Goal: Check status: Check status

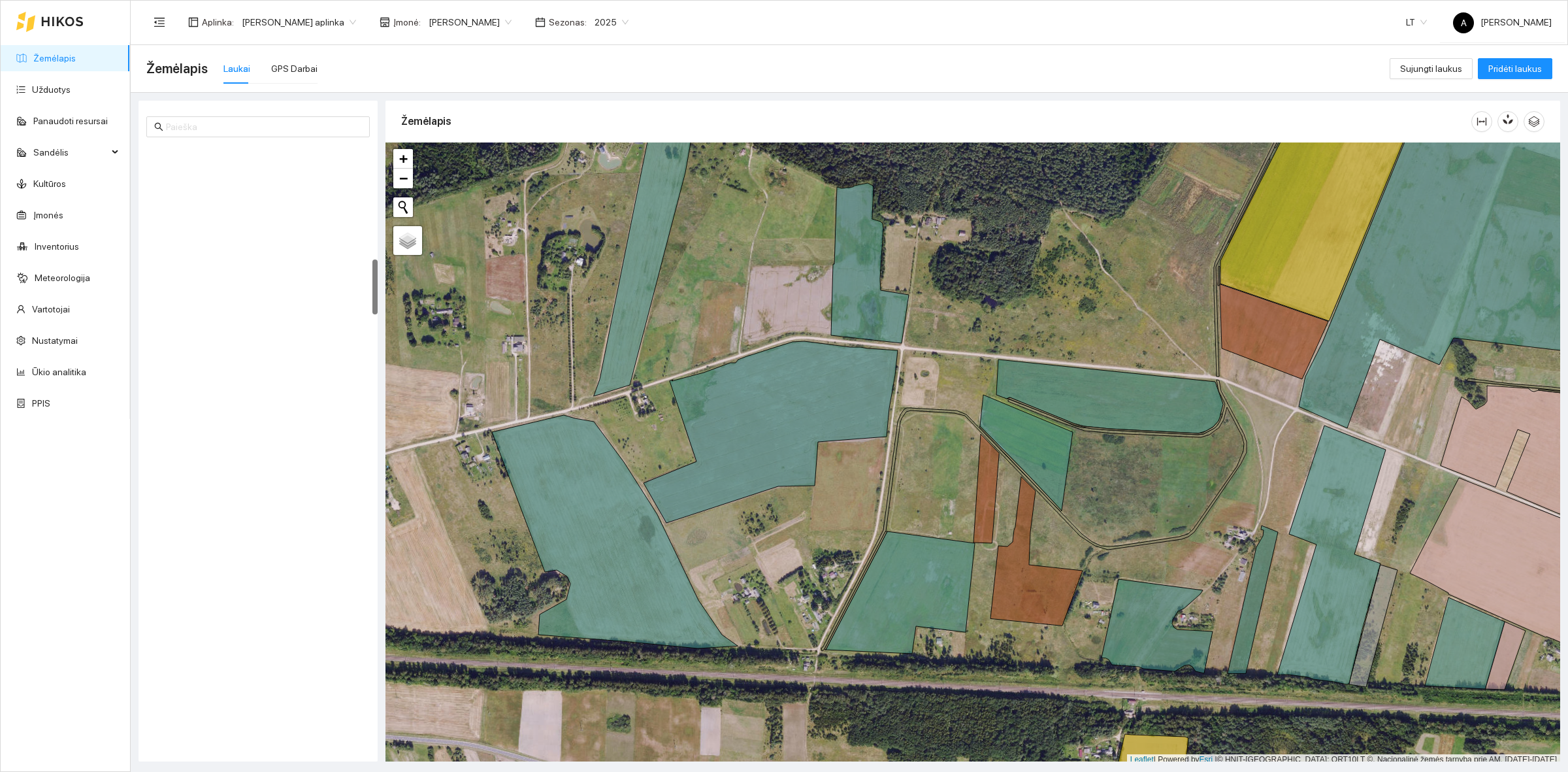
scroll to position [4, 0]
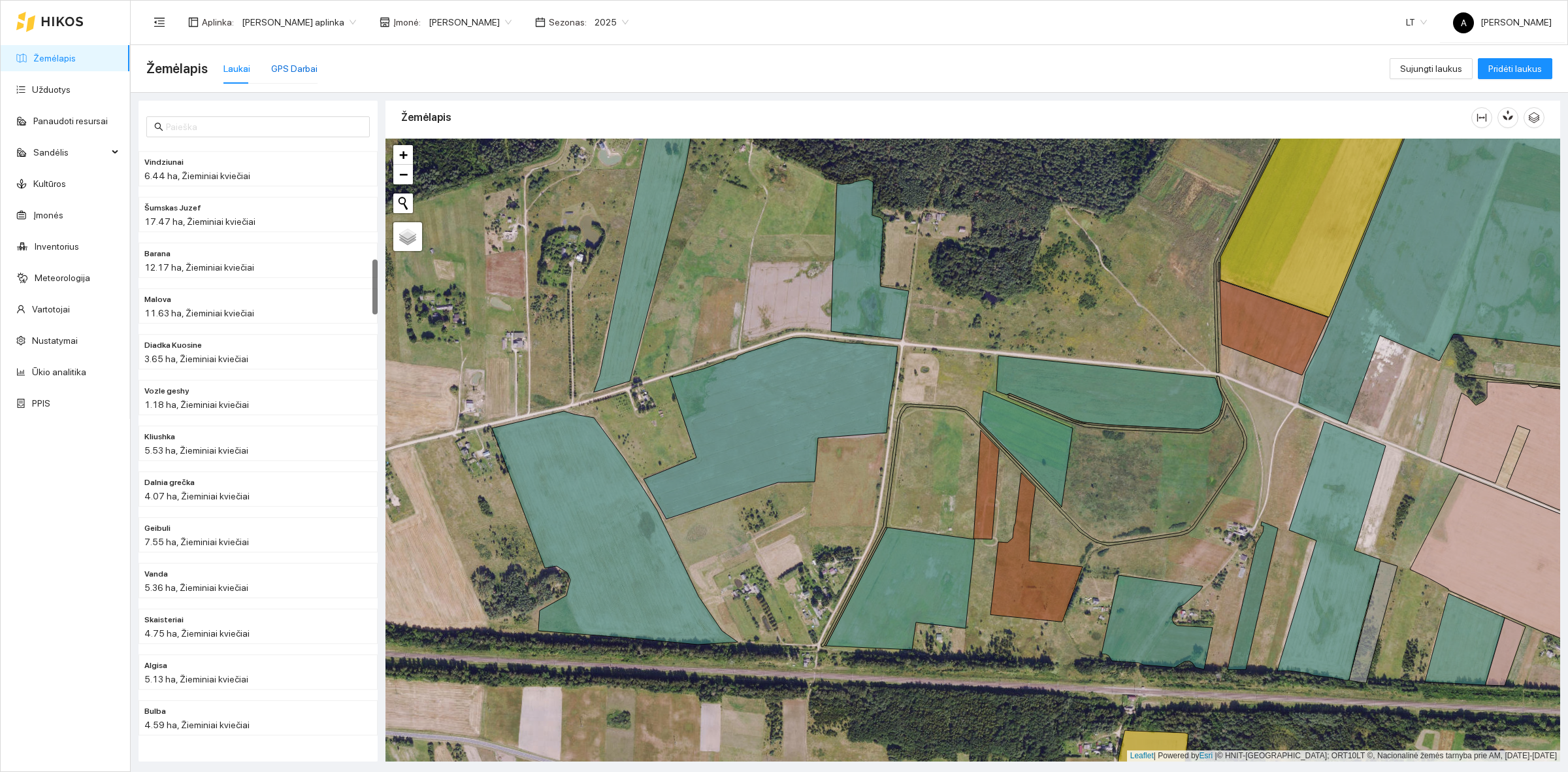
click at [283, 71] on div "GPS Darbai" at bounding box center [295, 68] width 46 height 14
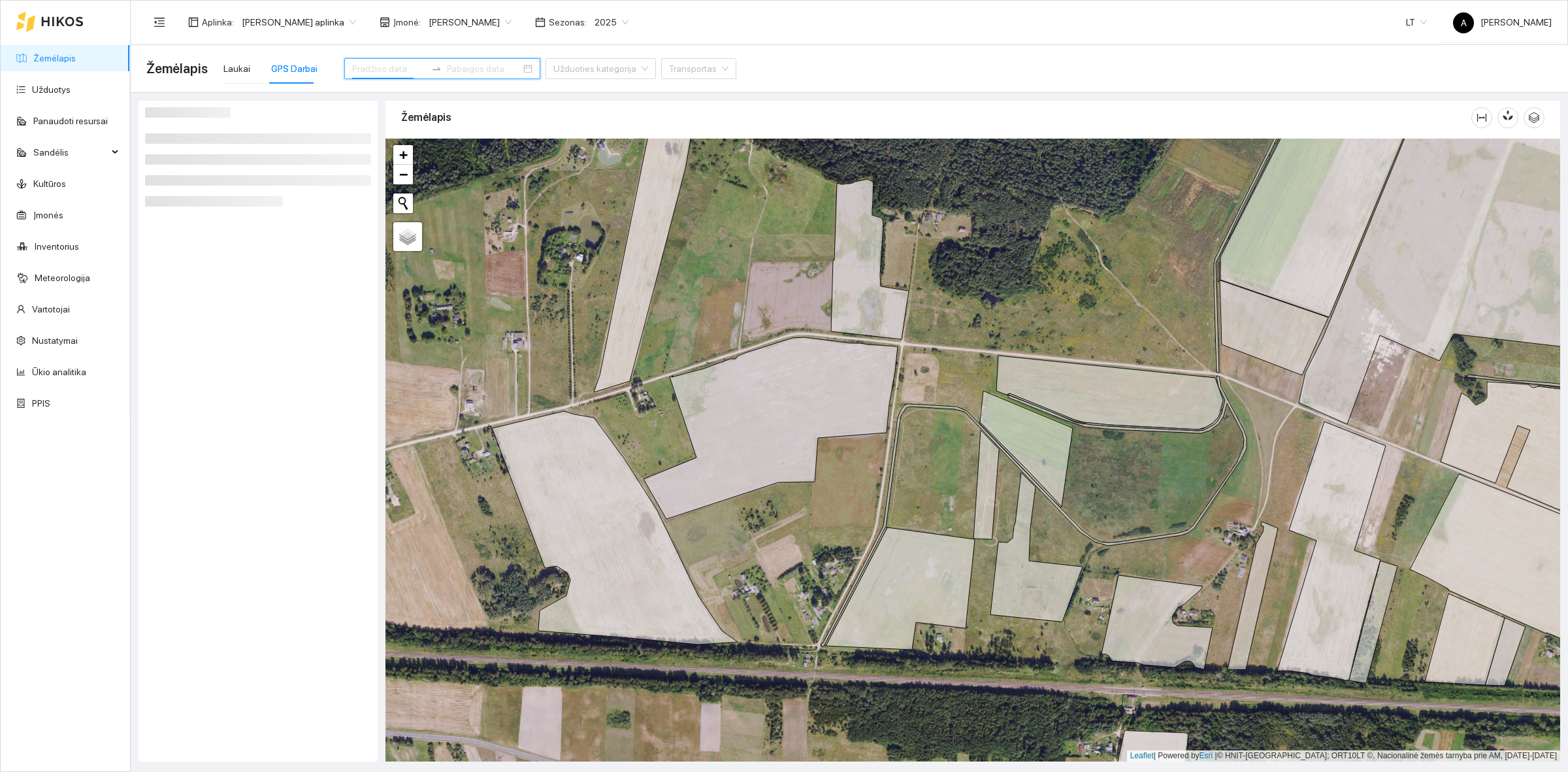
click at [386, 64] on input at bounding box center [389, 68] width 74 height 14
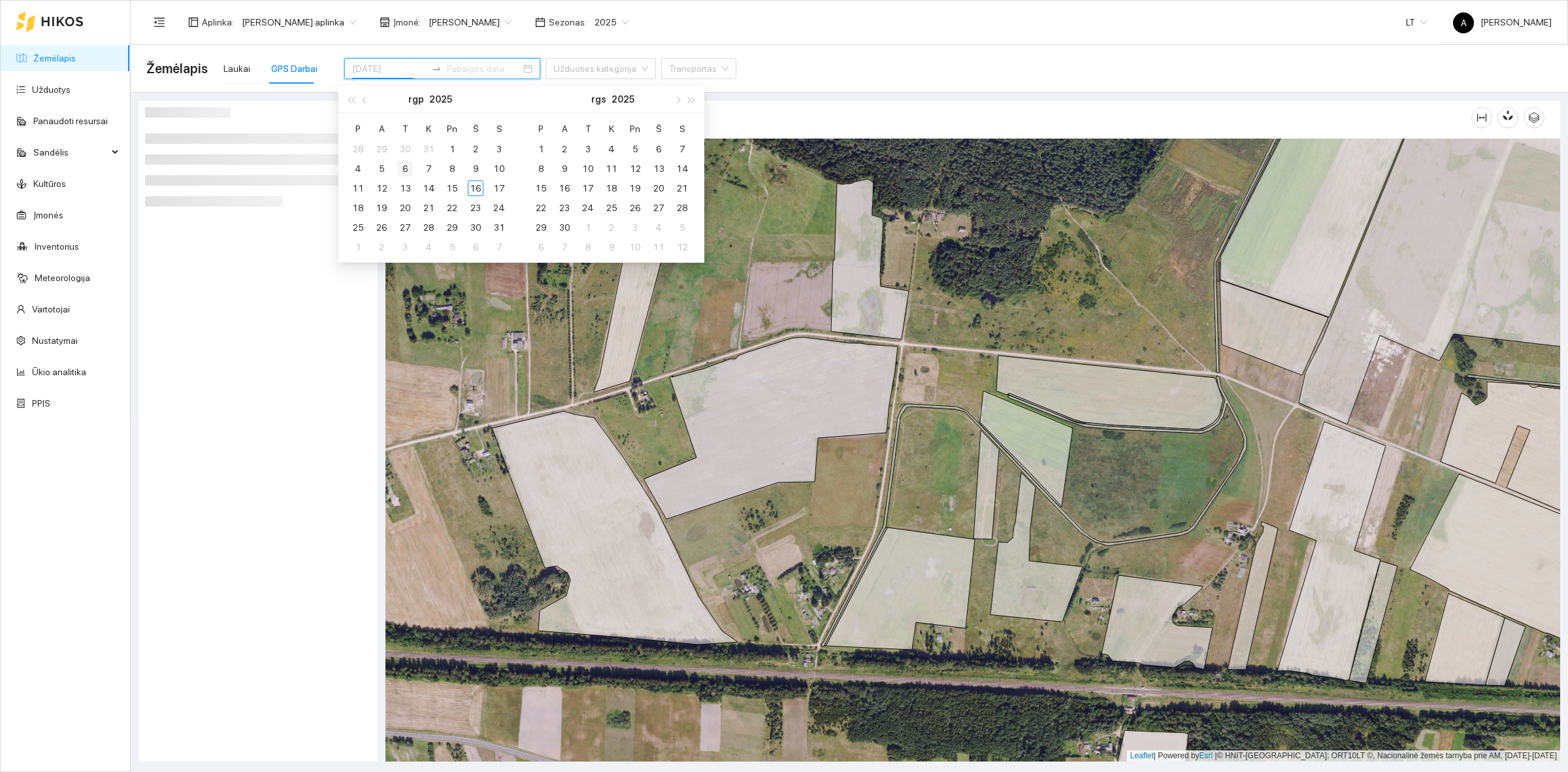
type input "[DATE]"
click at [399, 168] on div "6" at bounding box center [405, 168] width 16 height 16
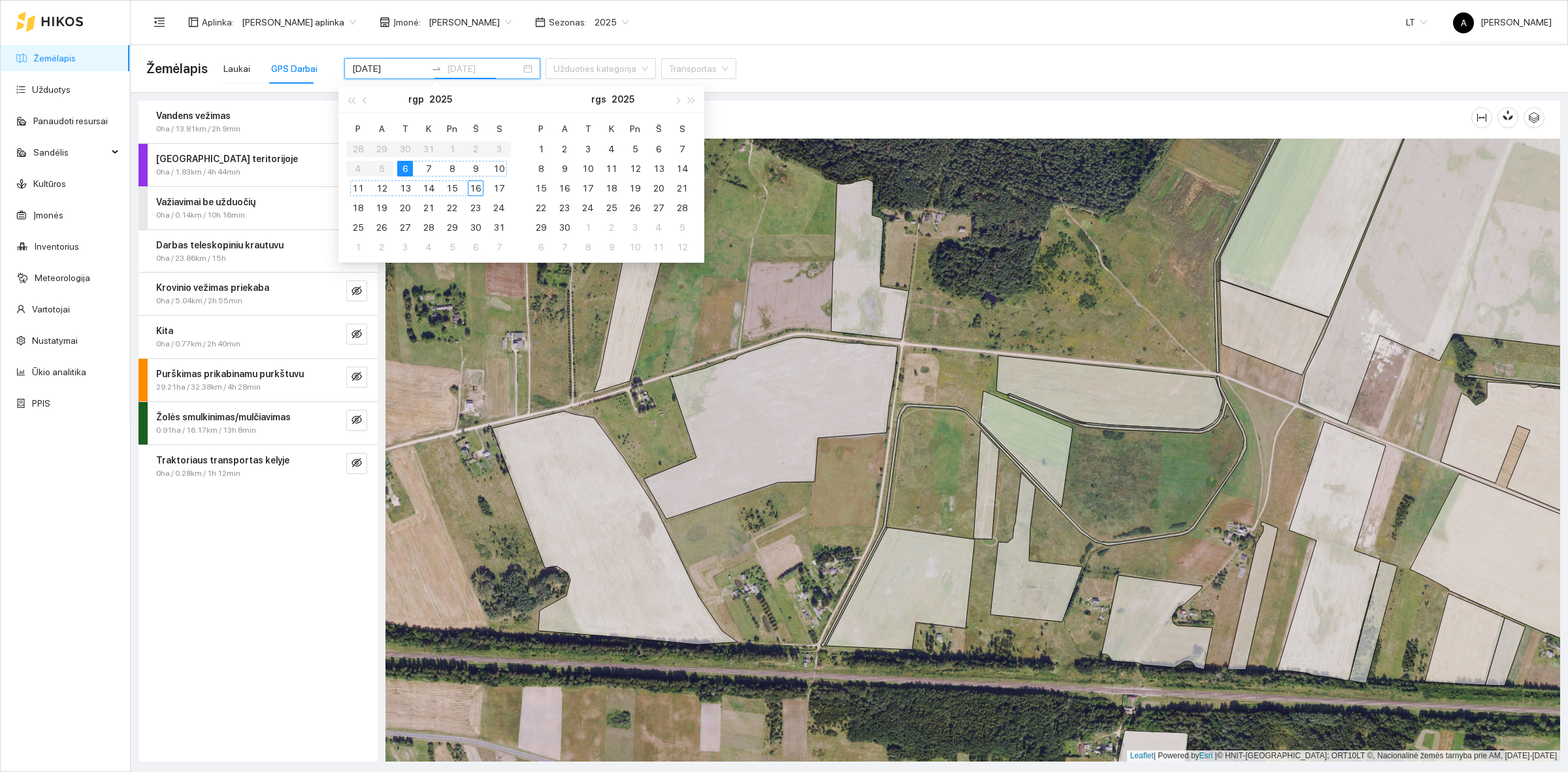
type input "[DATE]"
click at [479, 187] on div "16" at bounding box center [476, 188] width 16 height 16
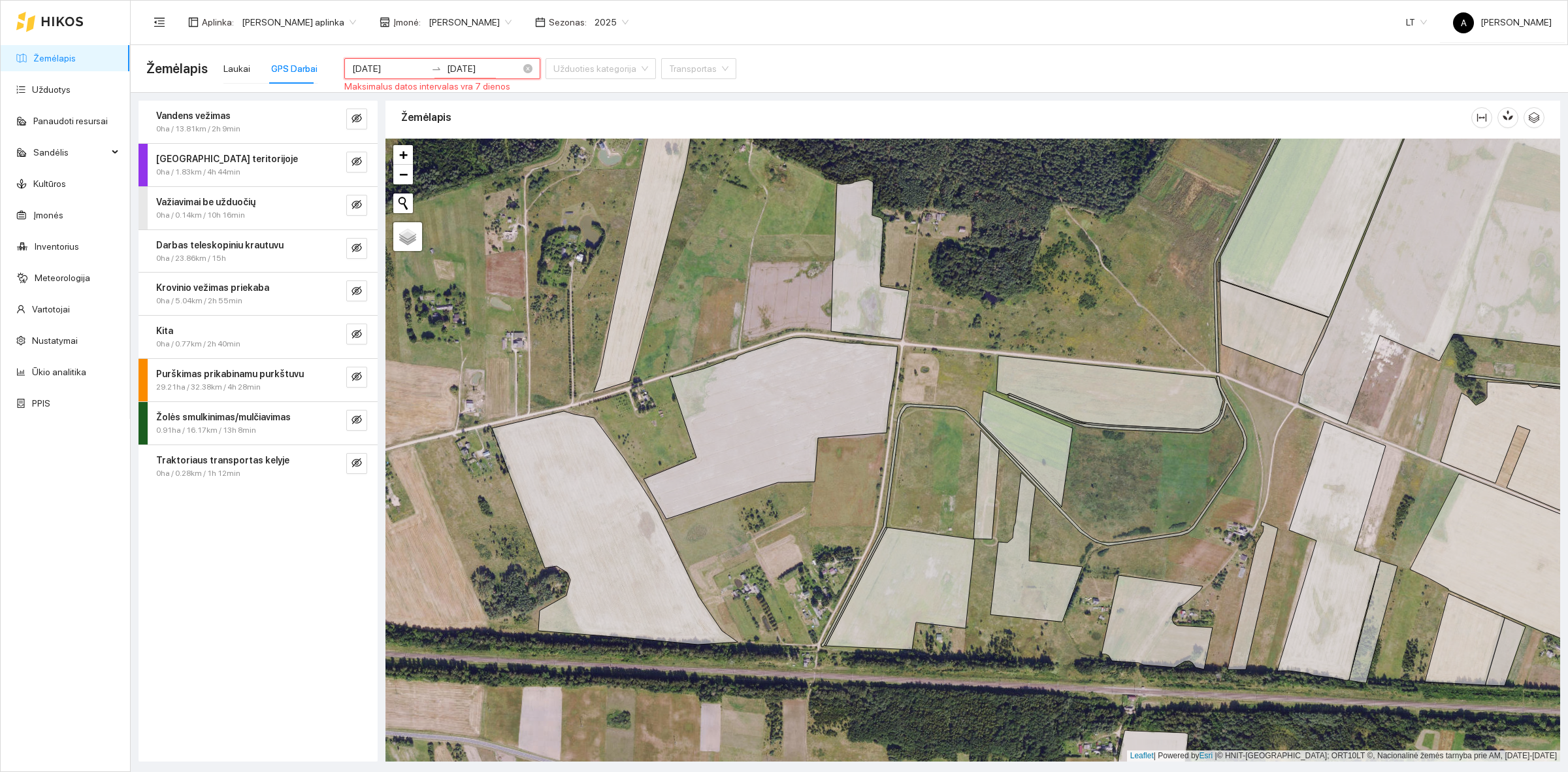
click at [415, 79] on div "[DATE] [DATE] Maksimalus datos intervalas yra 7 dienos" at bounding box center [442, 68] width 196 height 52
click at [431, 64] on icon "swap-right" at bounding box center [436, 68] width 10 height 10
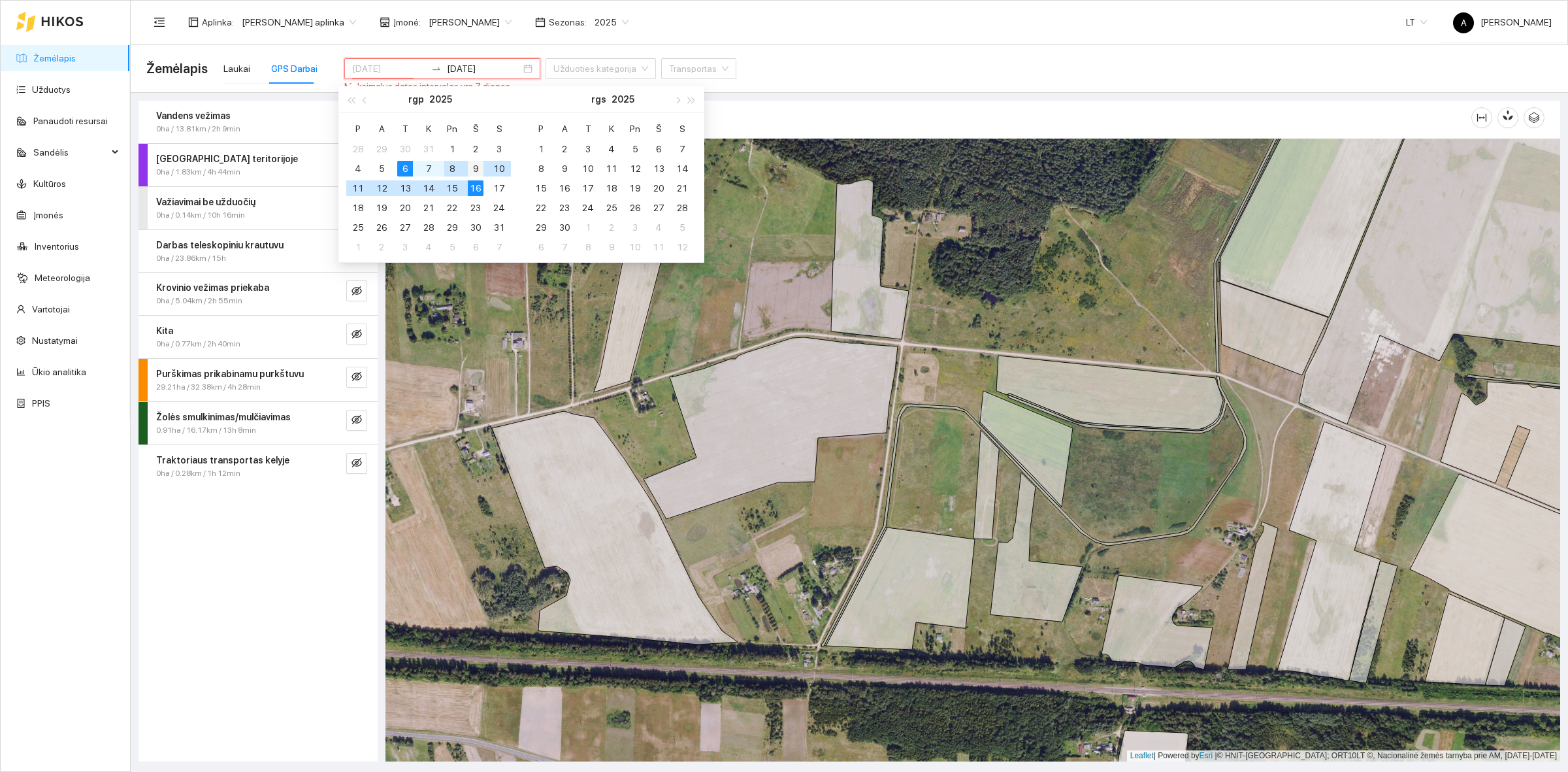
type input "[DATE]"
click at [469, 170] on div "9" at bounding box center [476, 168] width 16 height 16
click at [472, 191] on div "16" at bounding box center [476, 188] width 16 height 16
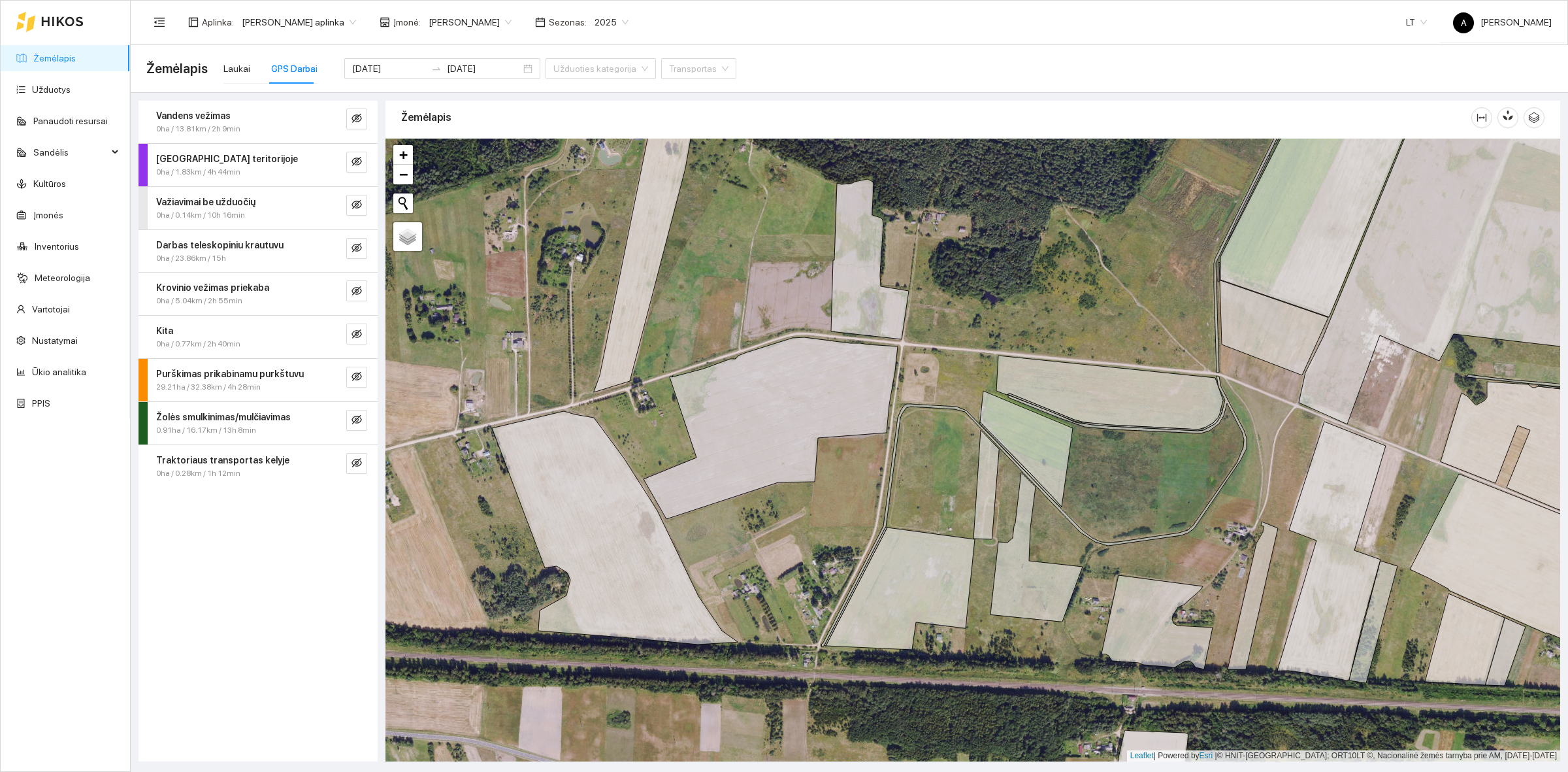
click at [645, 80] on div "[DATE] [DATE] Užduoties kategorija Transportas" at bounding box center [541, 68] width 392 height 52
click at [648, 80] on div "[DATE] [DATE] Užduoties kategorija Transportas" at bounding box center [541, 68] width 392 height 52
click at [669, 68] on input "search" at bounding box center [694, 68] width 50 height 20
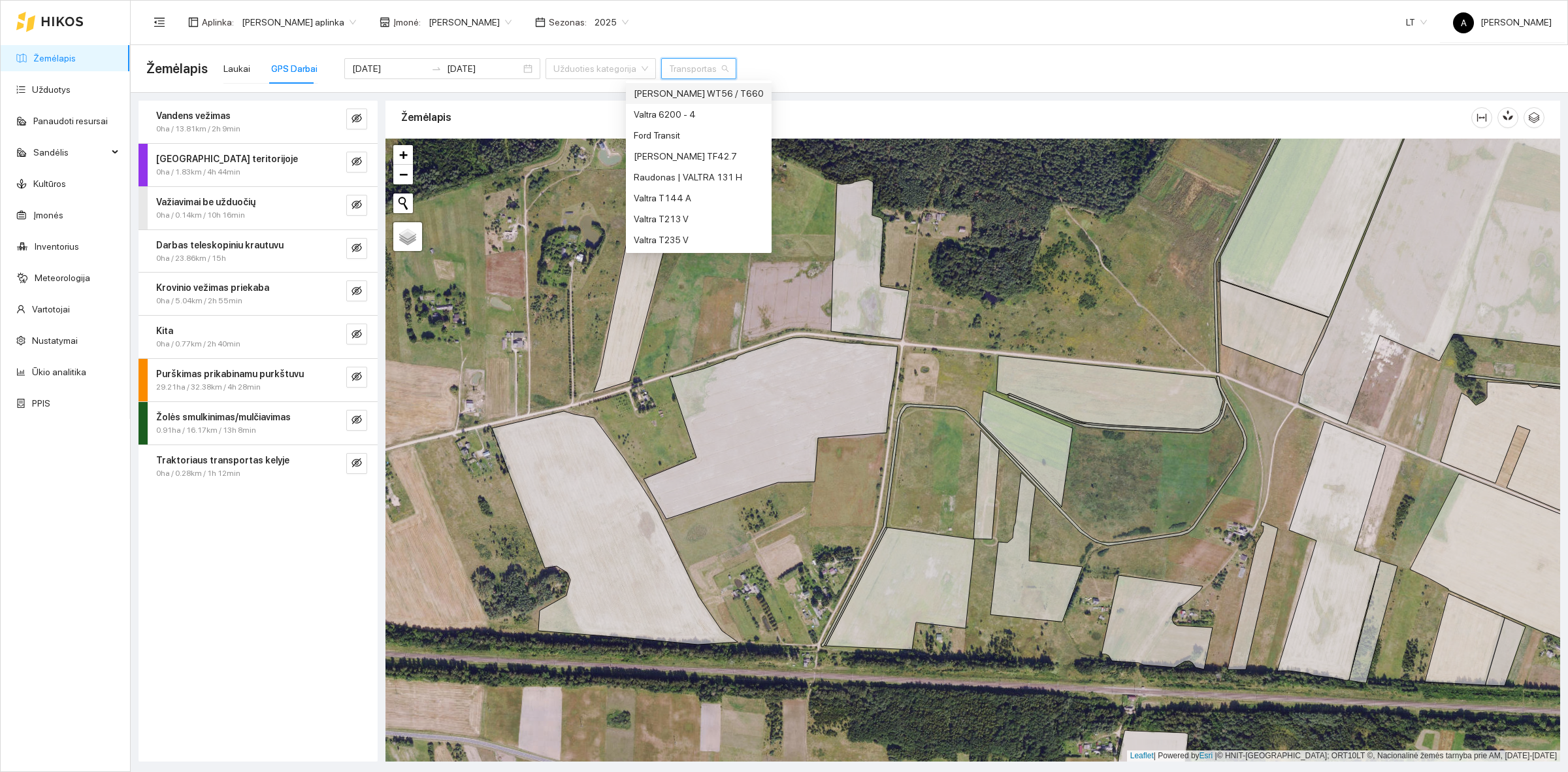
click at [685, 93] on div "[PERSON_NAME] WT56 / T660" at bounding box center [699, 94] width 130 height 14
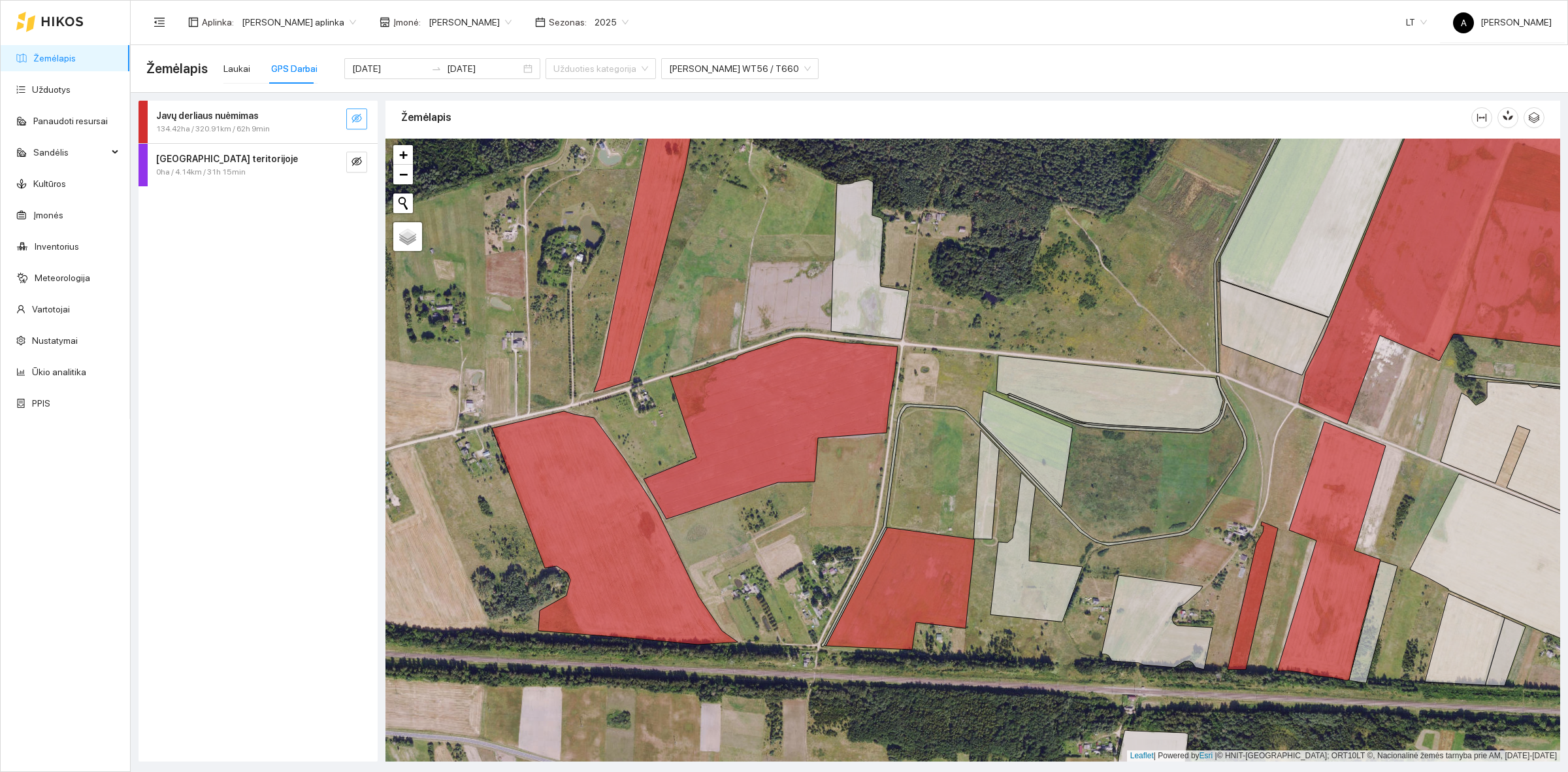
click at [353, 119] on icon "eye-invisible" at bounding box center [356, 118] width 10 height 10
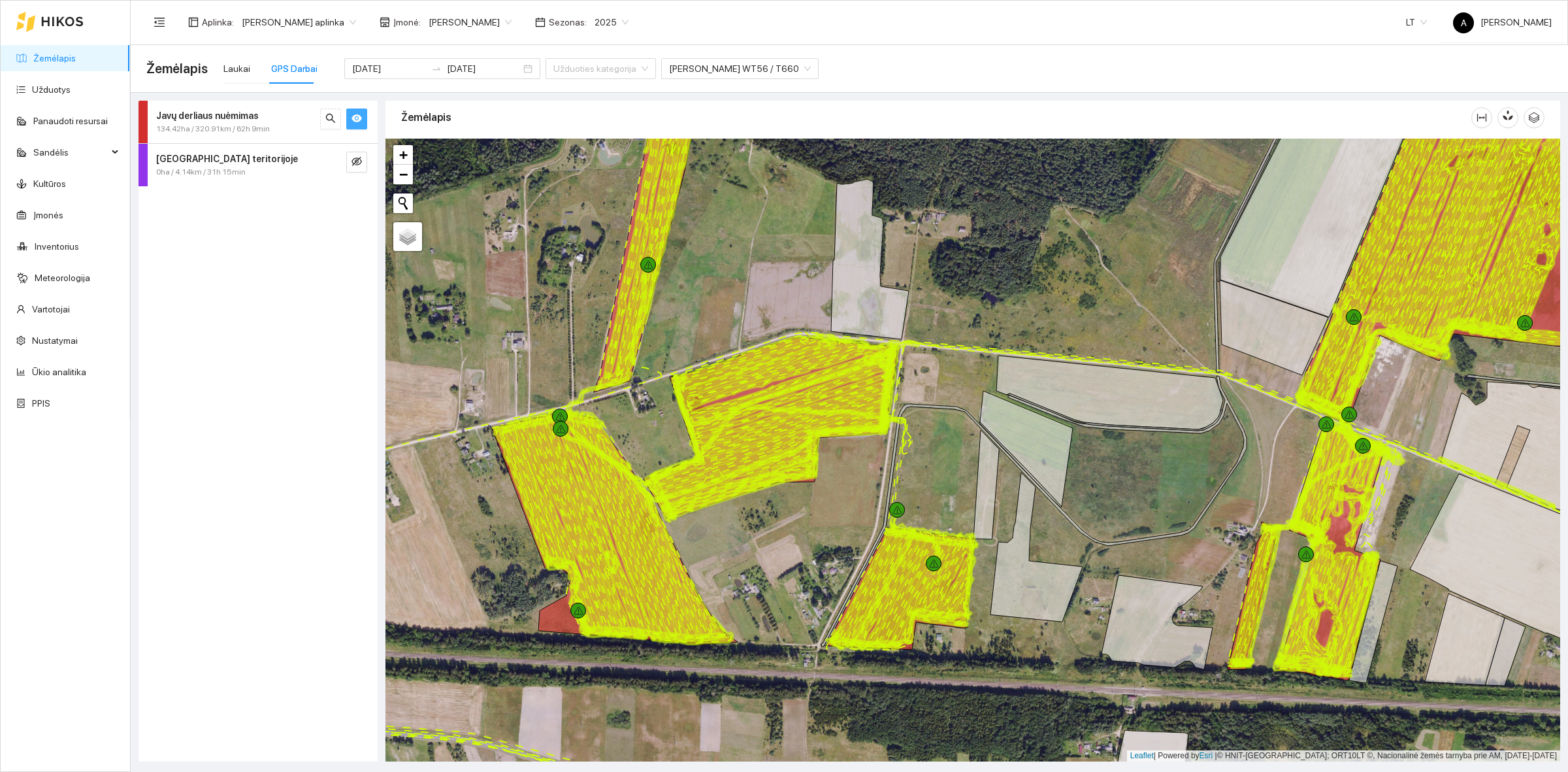
click at [256, 116] on div "Javų derliaus nuėmimas" at bounding box center [237, 116] width 160 height 14
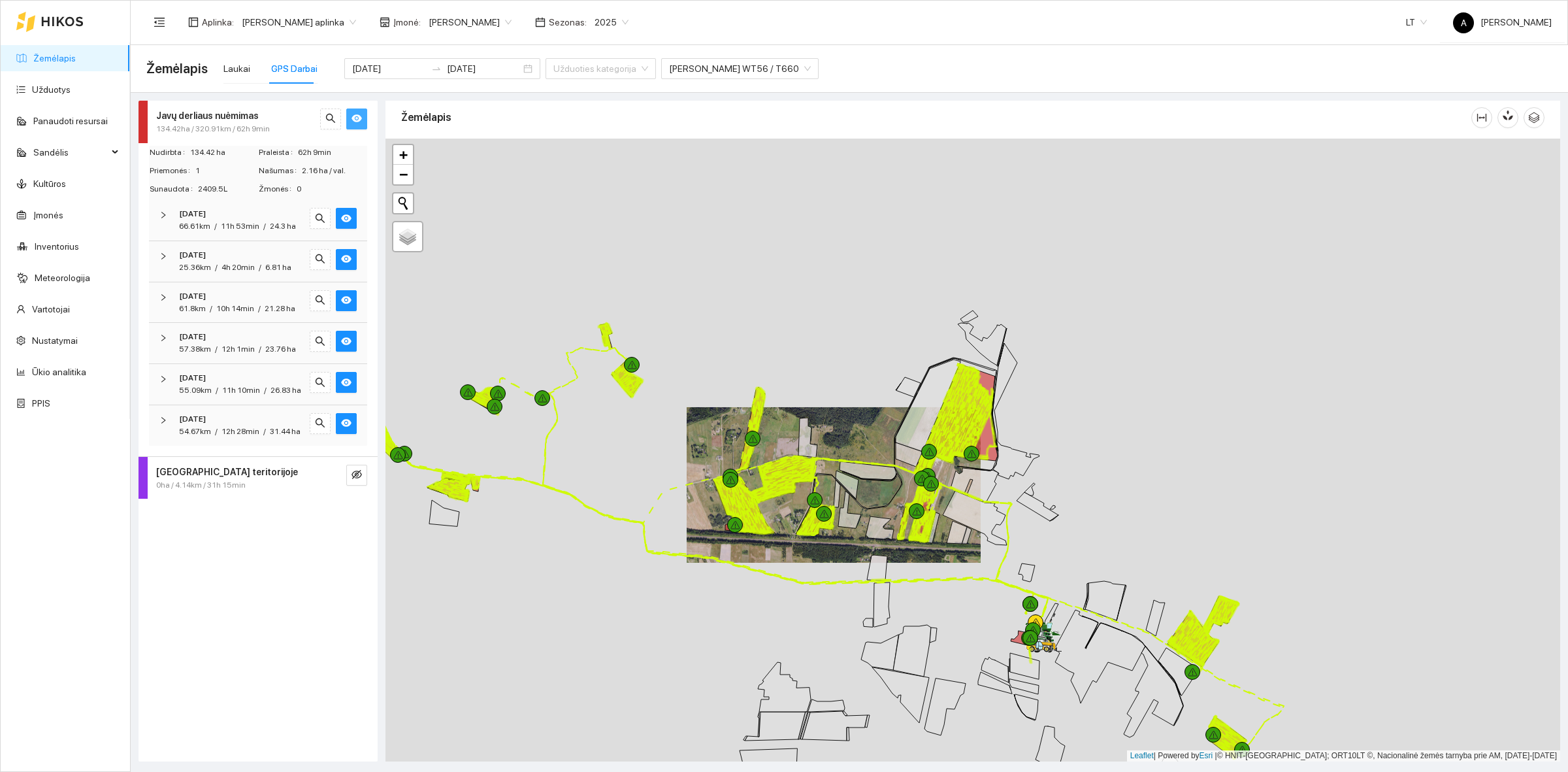
drag, startPoint x: 792, startPoint y: 348, endPoint x: 1191, endPoint y: 434, distance: 408.2
click at [896, 461] on icon at bounding box center [869, 470] width 57 height 18
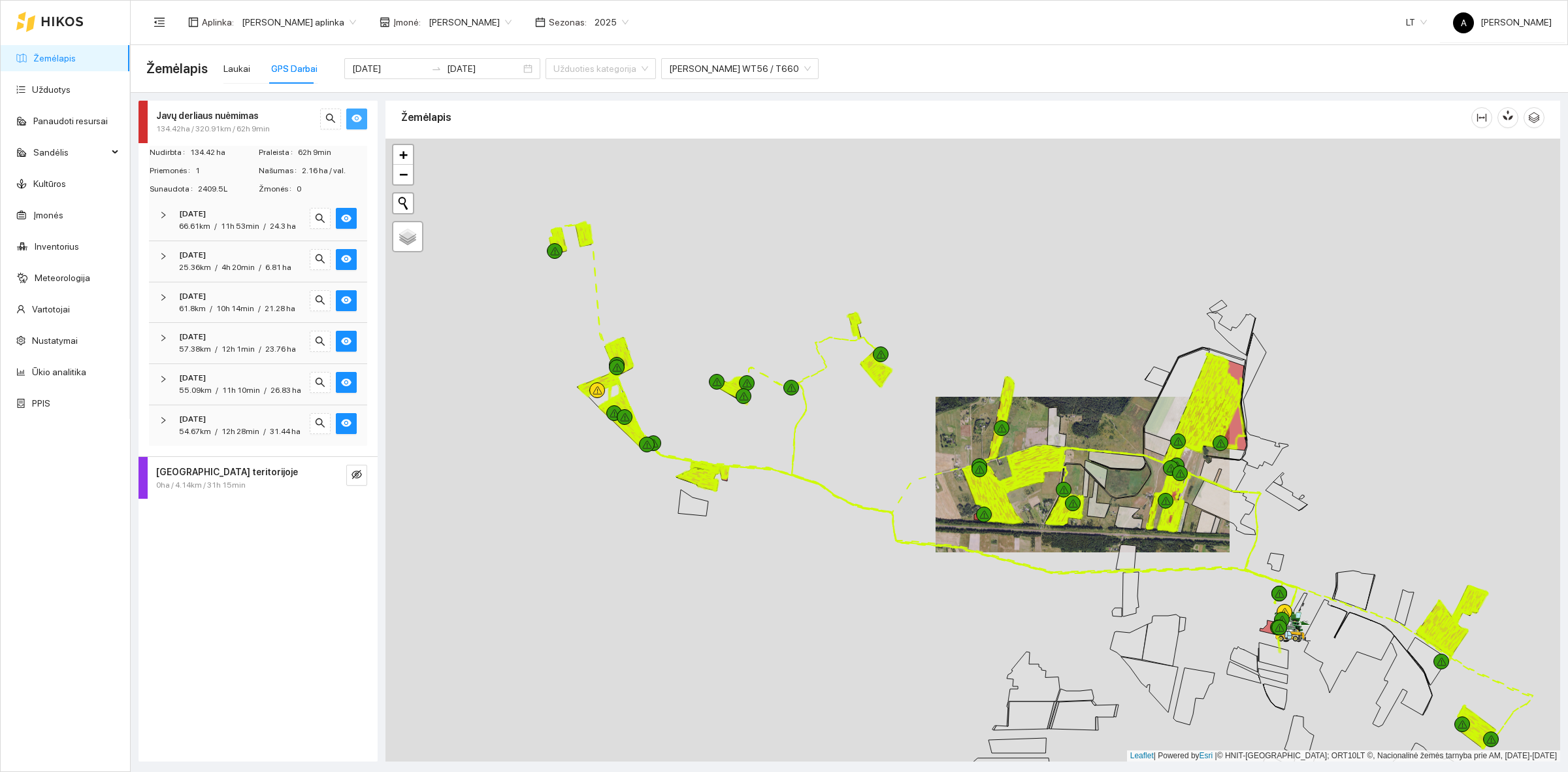
drag, startPoint x: 1183, startPoint y: 434, endPoint x: 1076, endPoint y: 449, distance: 108.0
click at [1088, 451] on icon at bounding box center [1117, 460] width 57 height 18
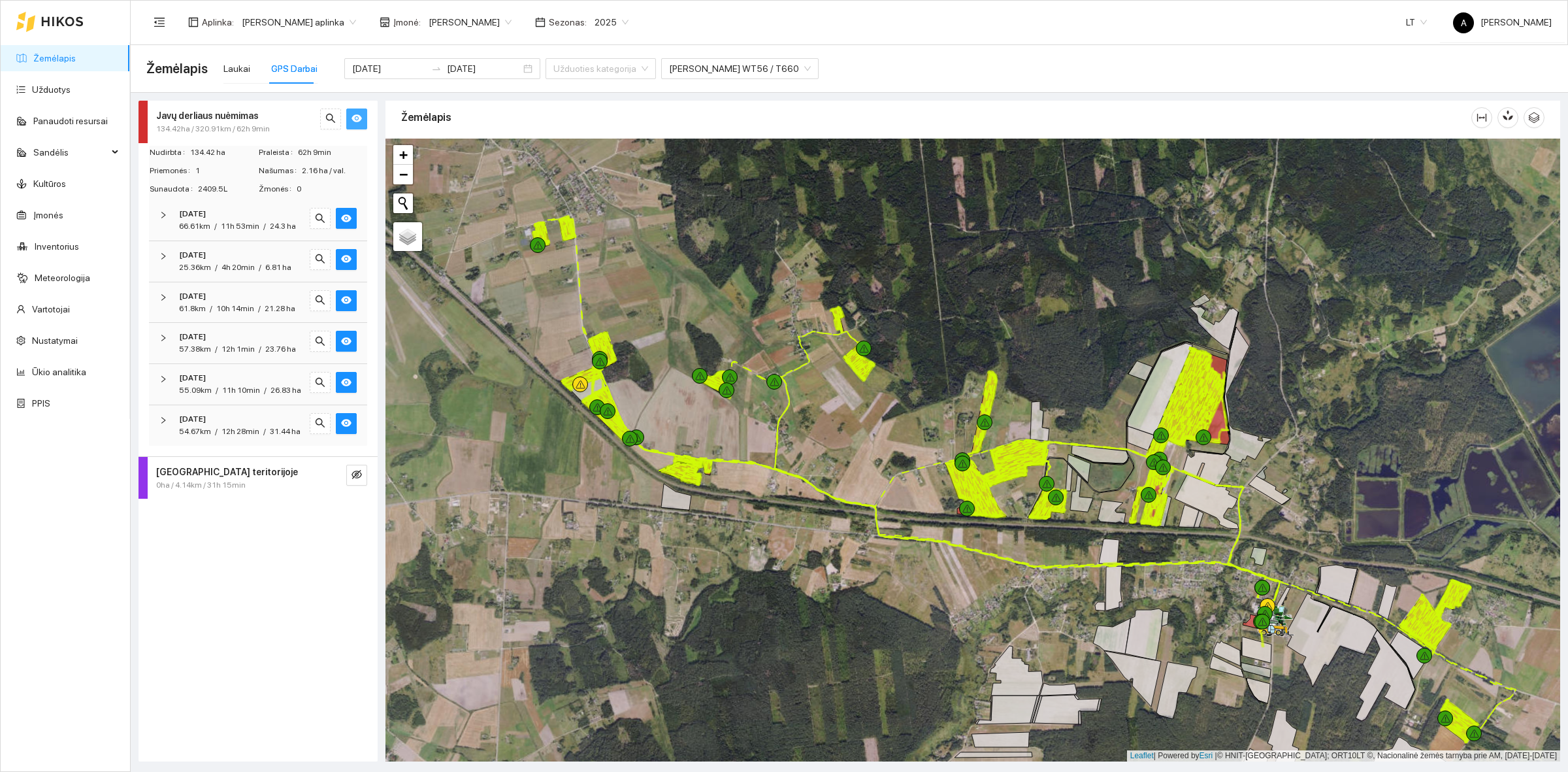
click at [279, 376] on div "[DATE]" at bounding box center [241, 378] width 122 height 13
click at [205, 377] on strong "[DATE]" at bounding box center [193, 378] width 27 height 10
click at [206, 379] on strong "[DATE]" at bounding box center [193, 378] width 27 height 10
click at [355, 383] on button "button" at bounding box center [346, 382] width 21 height 21
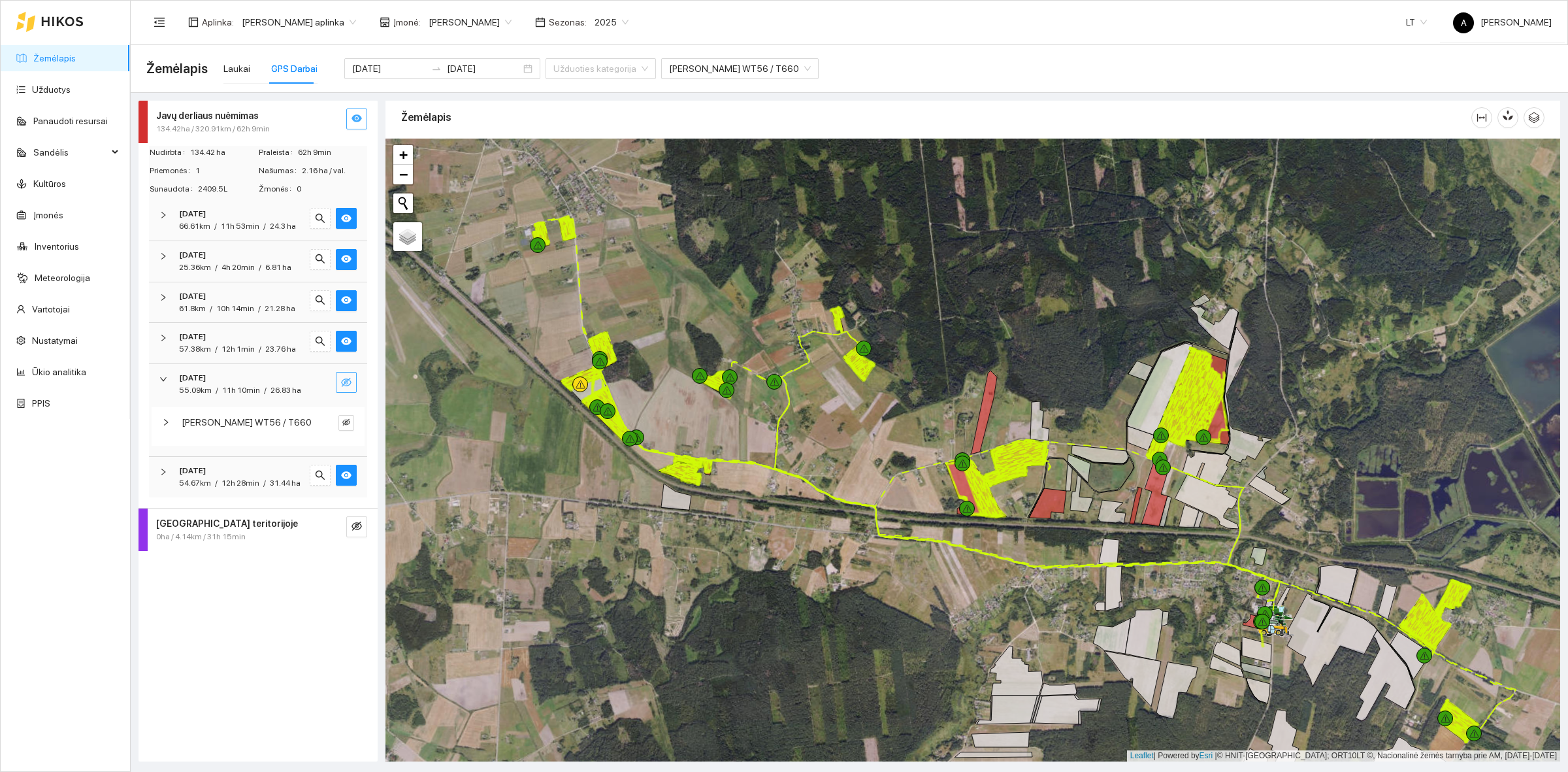
click at [355, 383] on button "button" at bounding box center [346, 382] width 21 height 21
click at [255, 334] on div "[DATE]" at bounding box center [241, 337] width 122 height 13
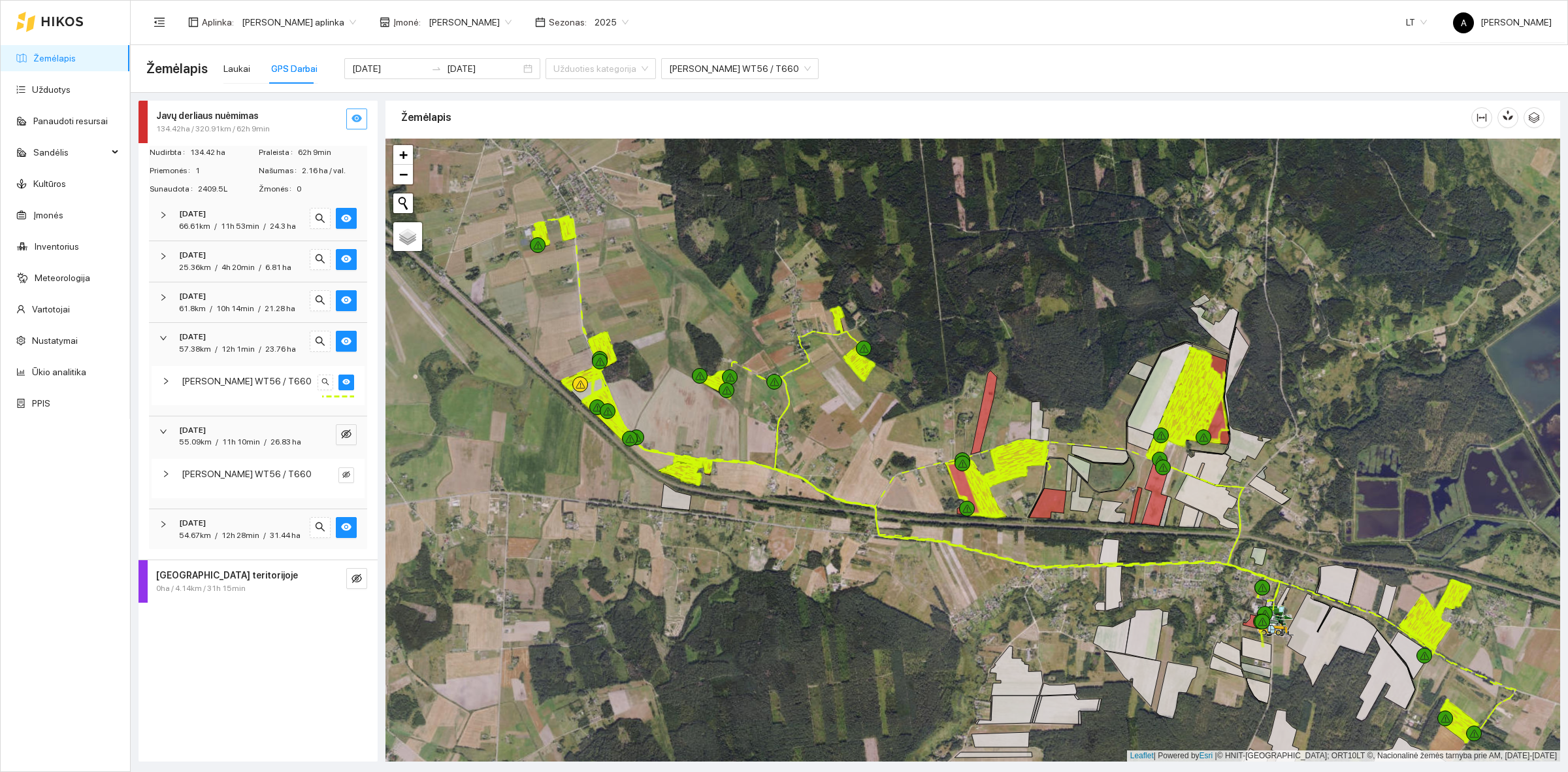
click at [352, 118] on icon "eye" at bounding box center [356, 119] width 10 height 8
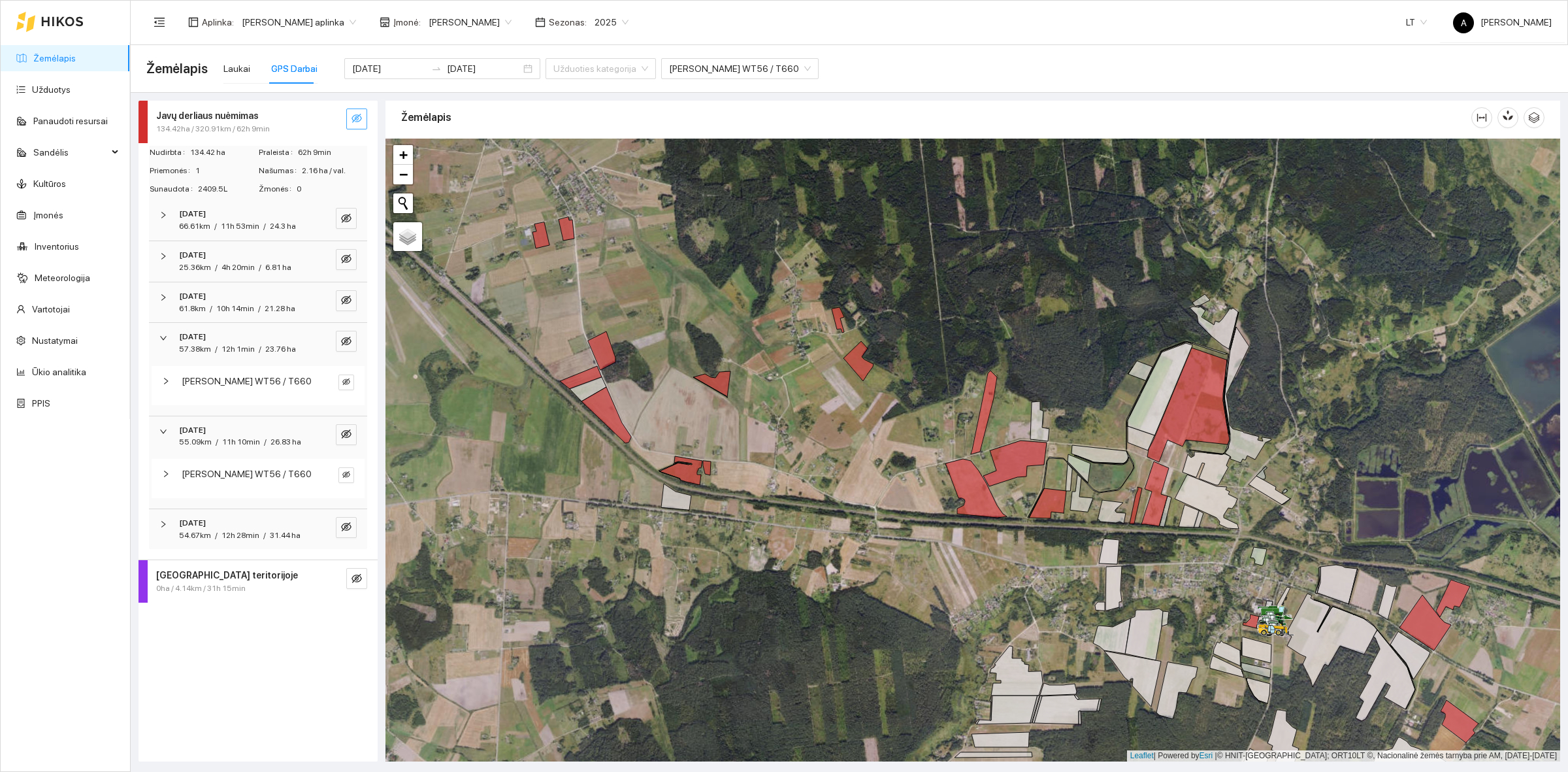
click at [322, 261] on div at bounding box center [320, 260] width 21 height 21
click at [349, 264] on icon "eye-invisible" at bounding box center [346, 258] width 10 height 10
click at [353, 299] on button "button" at bounding box center [346, 300] width 21 height 21
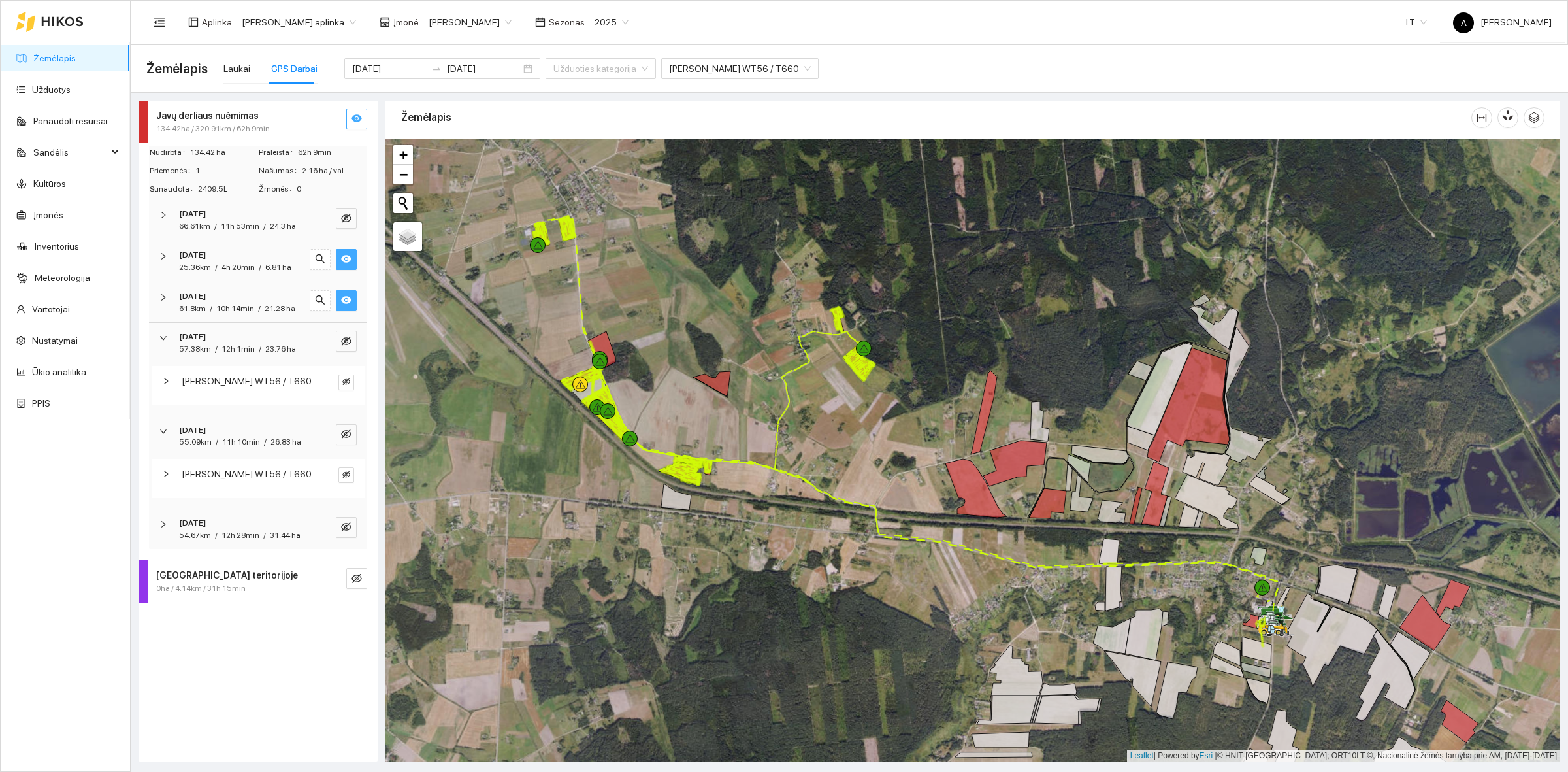
click at [353, 299] on button "button" at bounding box center [346, 300] width 21 height 21
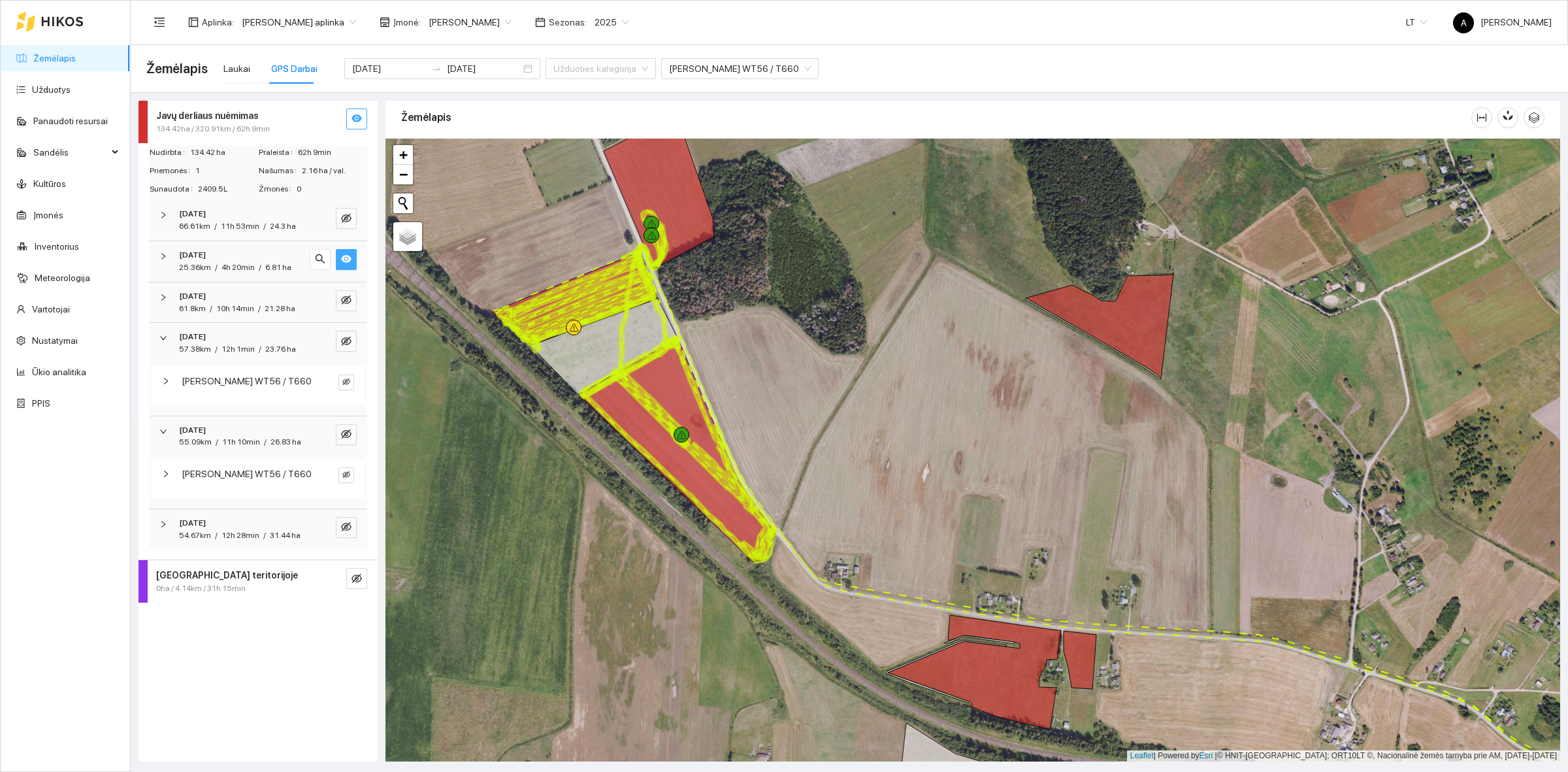
click at [332, 253] on div at bounding box center [333, 260] width 47 height 21
click at [347, 295] on icon "eye-invisible" at bounding box center [346, 299] width 10 height 10
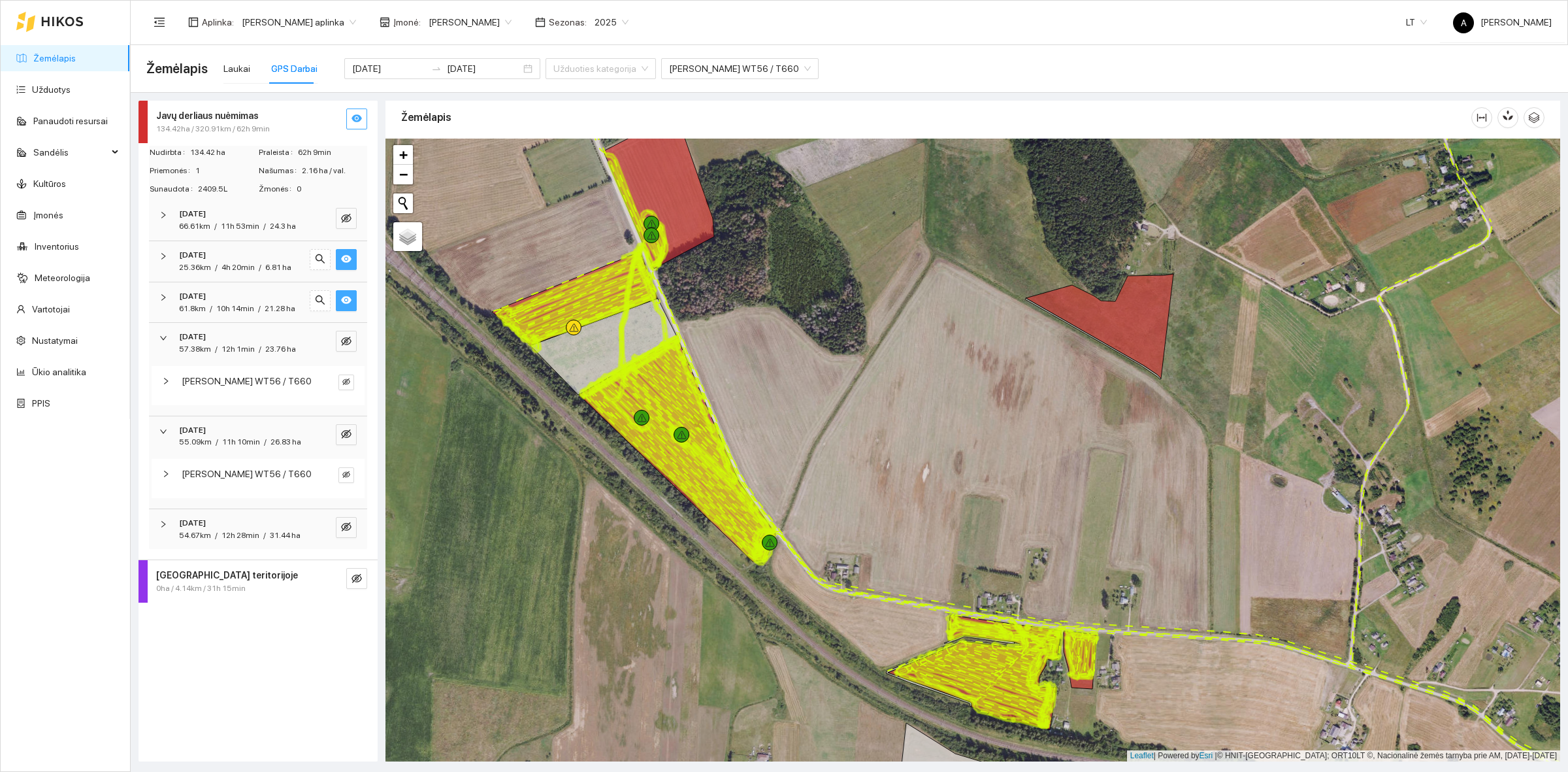
click at [346, 295] on icon "eye" at bounding box center [346, 299] width 10 height 10
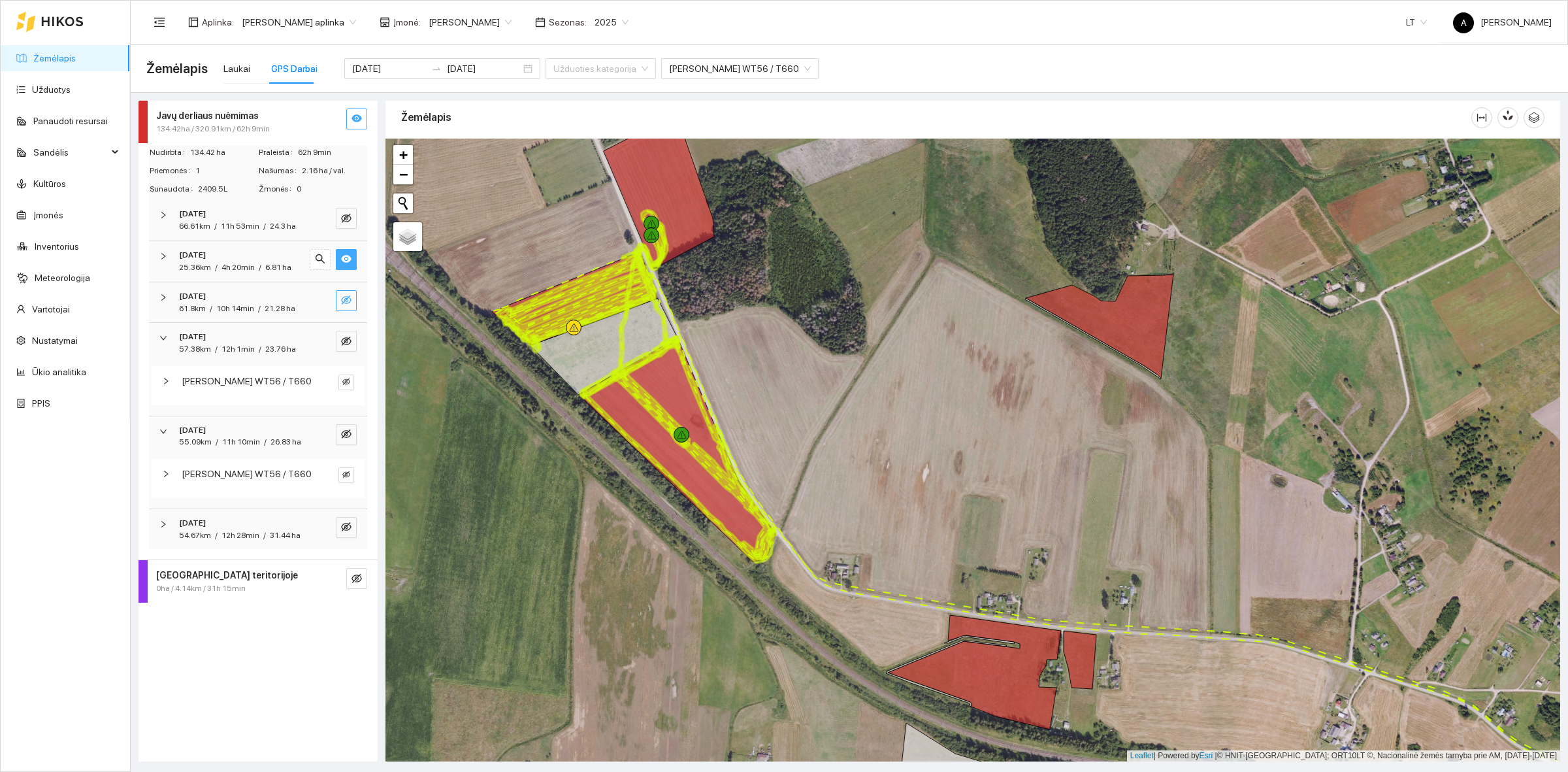
click at [345, 261] on icon "eye" at bounding box center [346, 260] width 10 height 8
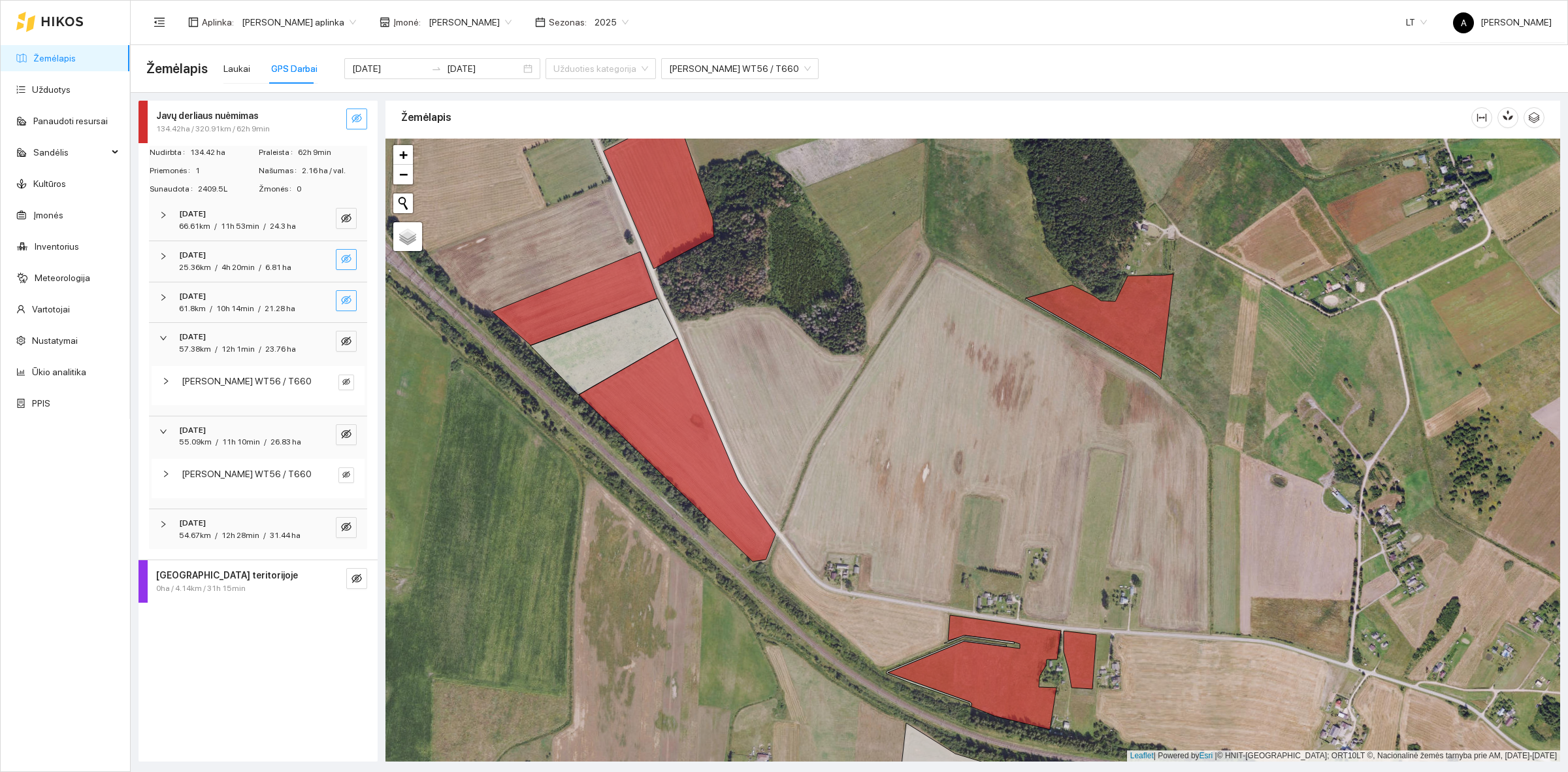
click at [348, 291] on button "button" at bounding box center [346, 300] width 21 height 21
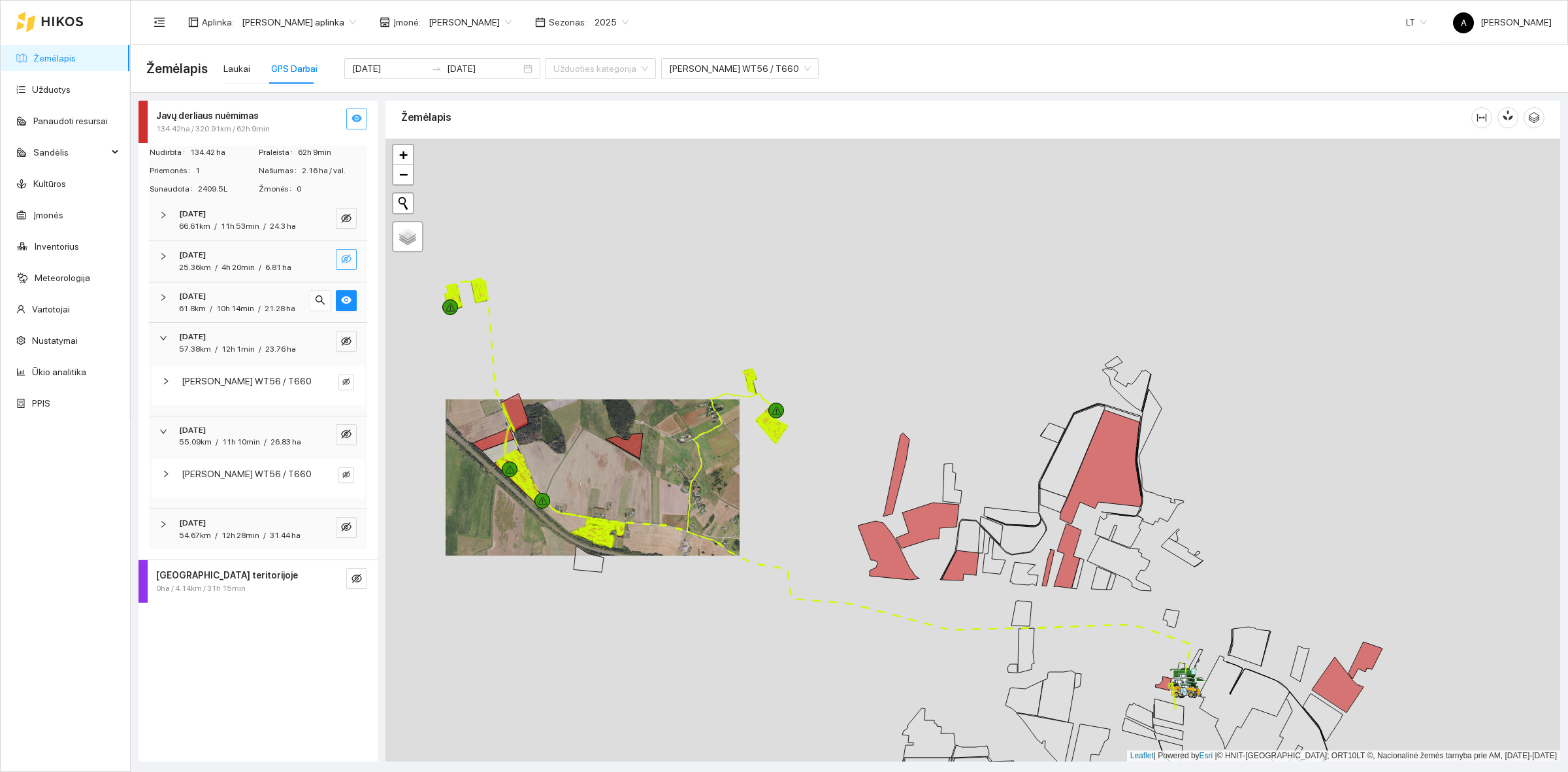
drag, startPoint x: 736, startPoint y: 467, endPoint x: 634, endPoint y: 514, distance: 112.3
click at [634, 514] on div at bounding box center [973, 450] width 1175 height 623
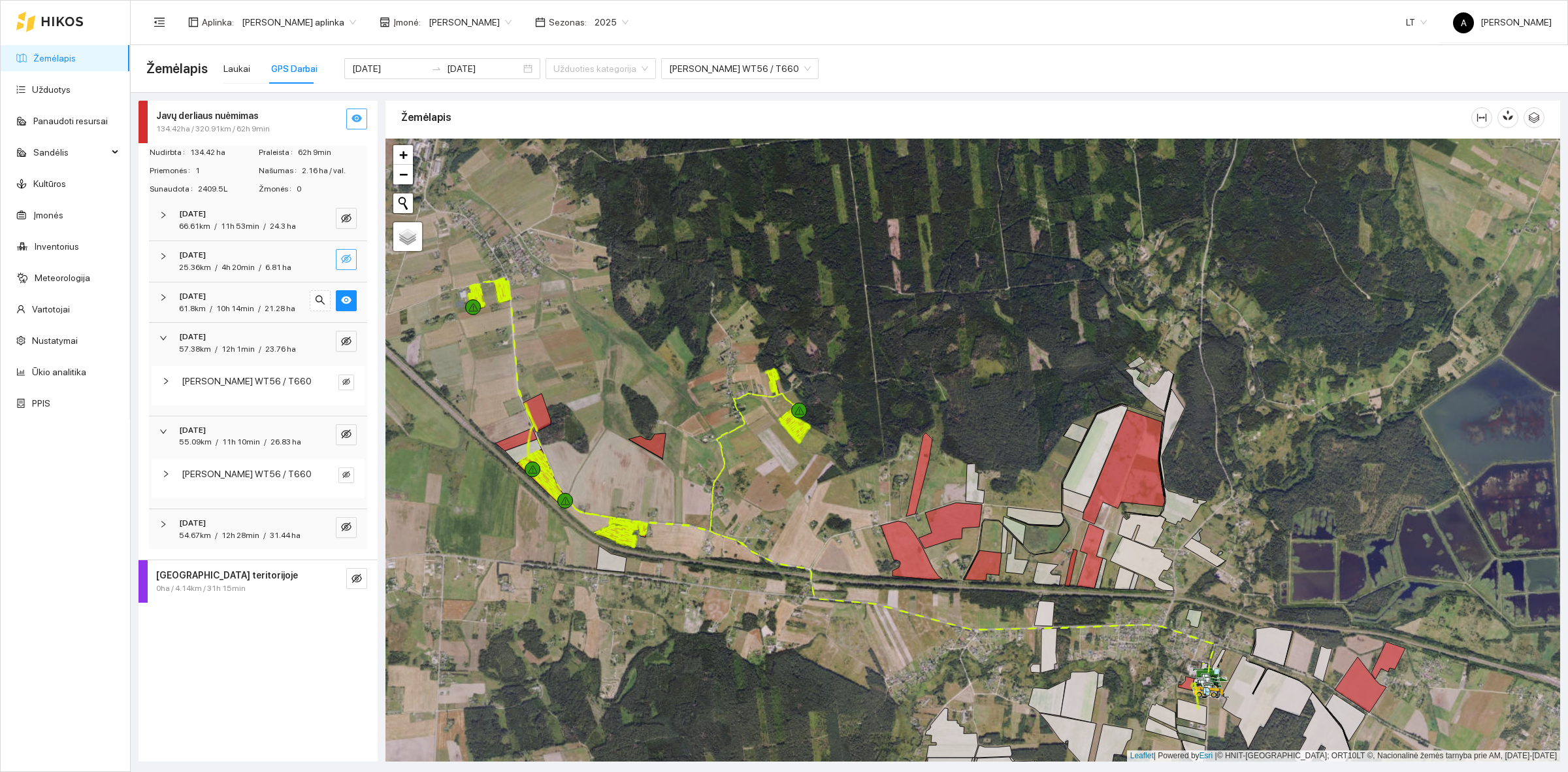
drag, startPoint x: 364, startPoint y: 296, endPoint x: 356, endPoint y: 297, distance: 8.1
click at [361, 296] on div "[DATE] 61.8km / 10h 14min / 21.28 ha" at bounding box center [258, 303] width 218 height 41
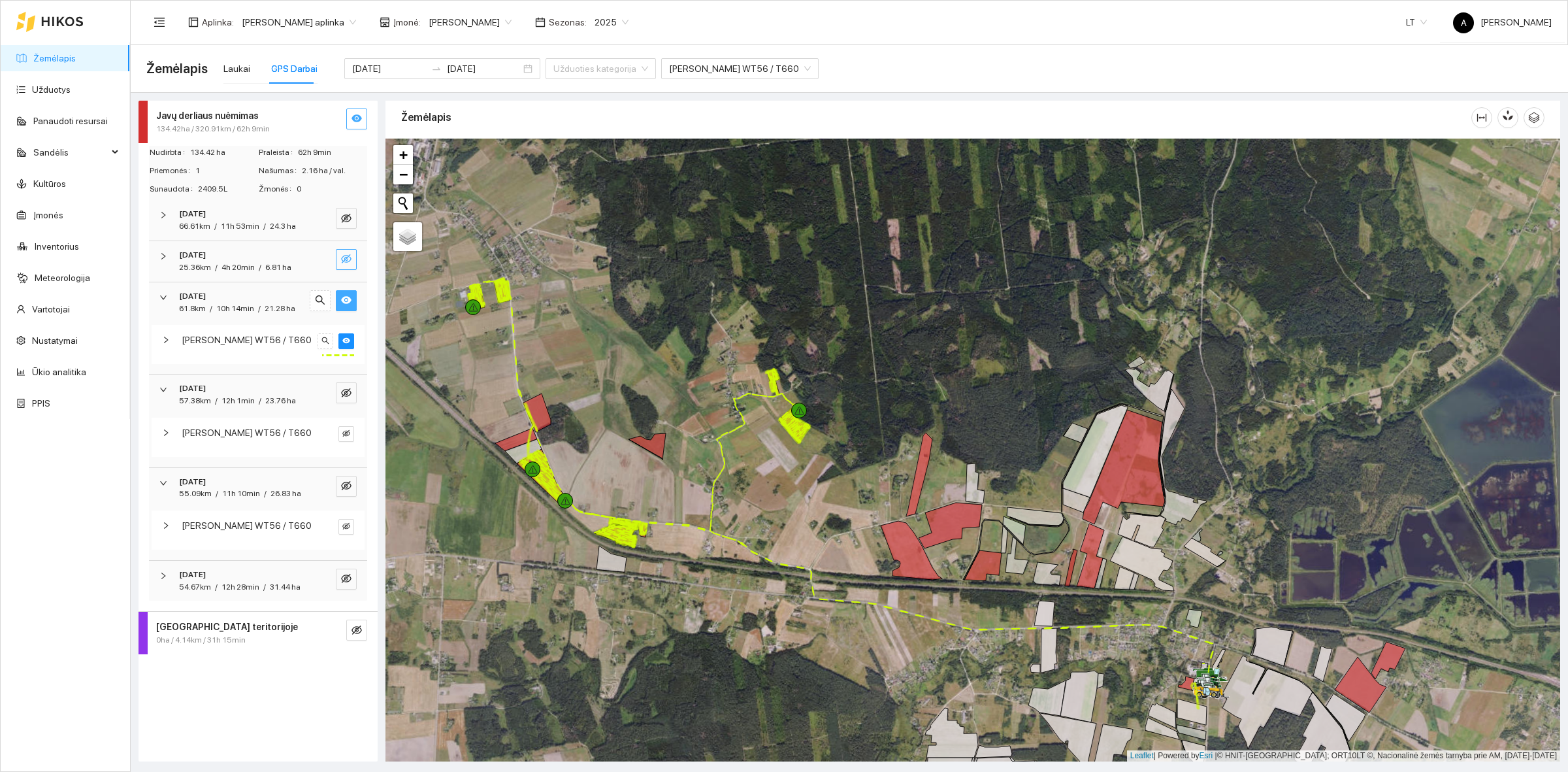
click at [348, 304] on icon "eye" at bounding box center [346, 299] width 10 height 10
click at [349, 335] on button "button" at bounding box center [346, 342] width 16 height 16
click at [312, 309] on div at bounding box center [320, 300] width 21 height 21
click at [297, 306] on div "61.8km / 10h 14min / 21.28 ha" at bounding box center [241, 309] width 122 height 13
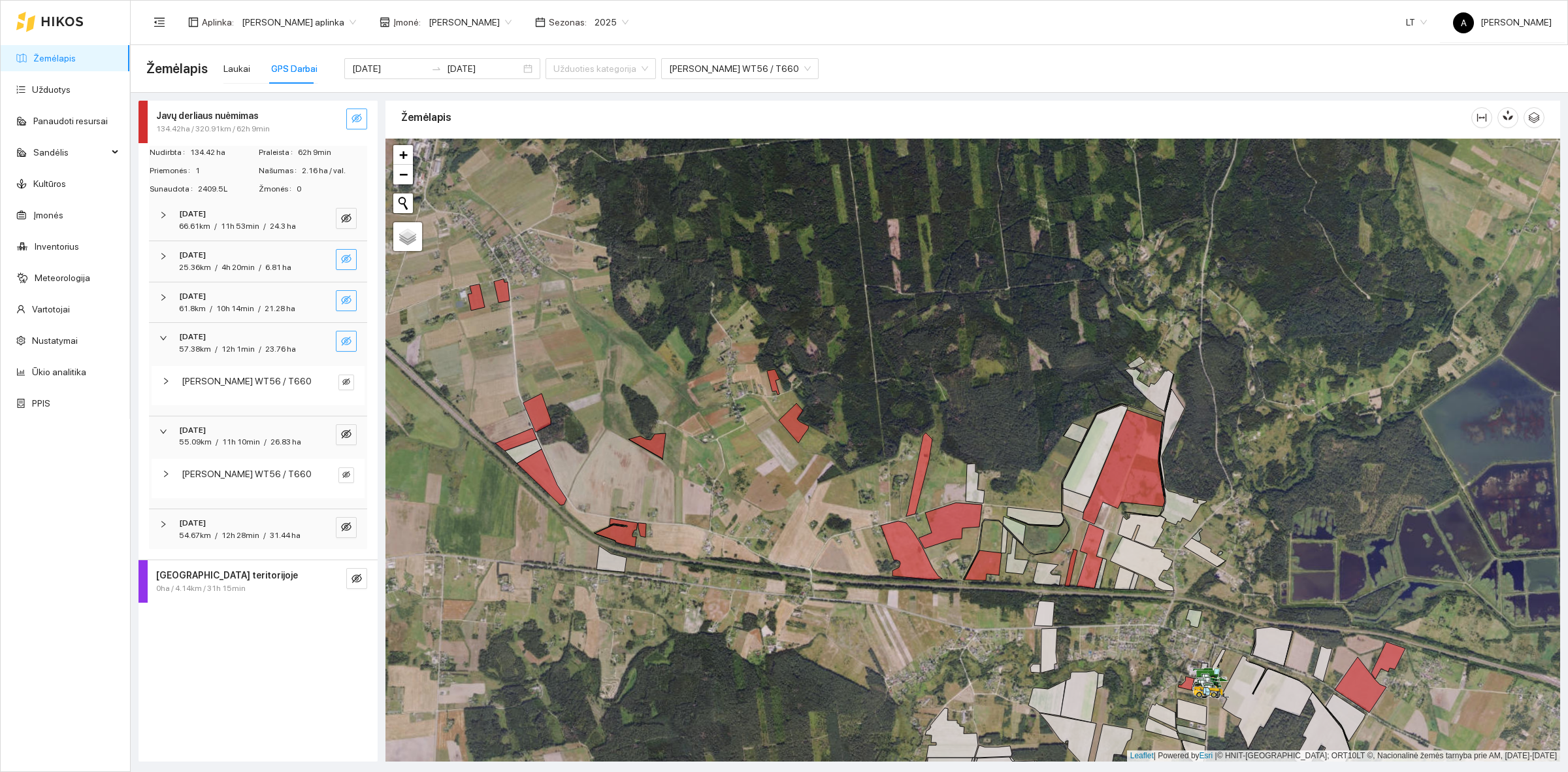
click at [350, 338] on icon "eye-invisible" at bounding box center [346, 341] width 10 height 10
click at [348, 382] on icon "eye" at bounding box center [346, 381] width 8 height 6
click at [351, 429] on icon "eye-invisible" at bounding box center [346, 434] width 10 height 10
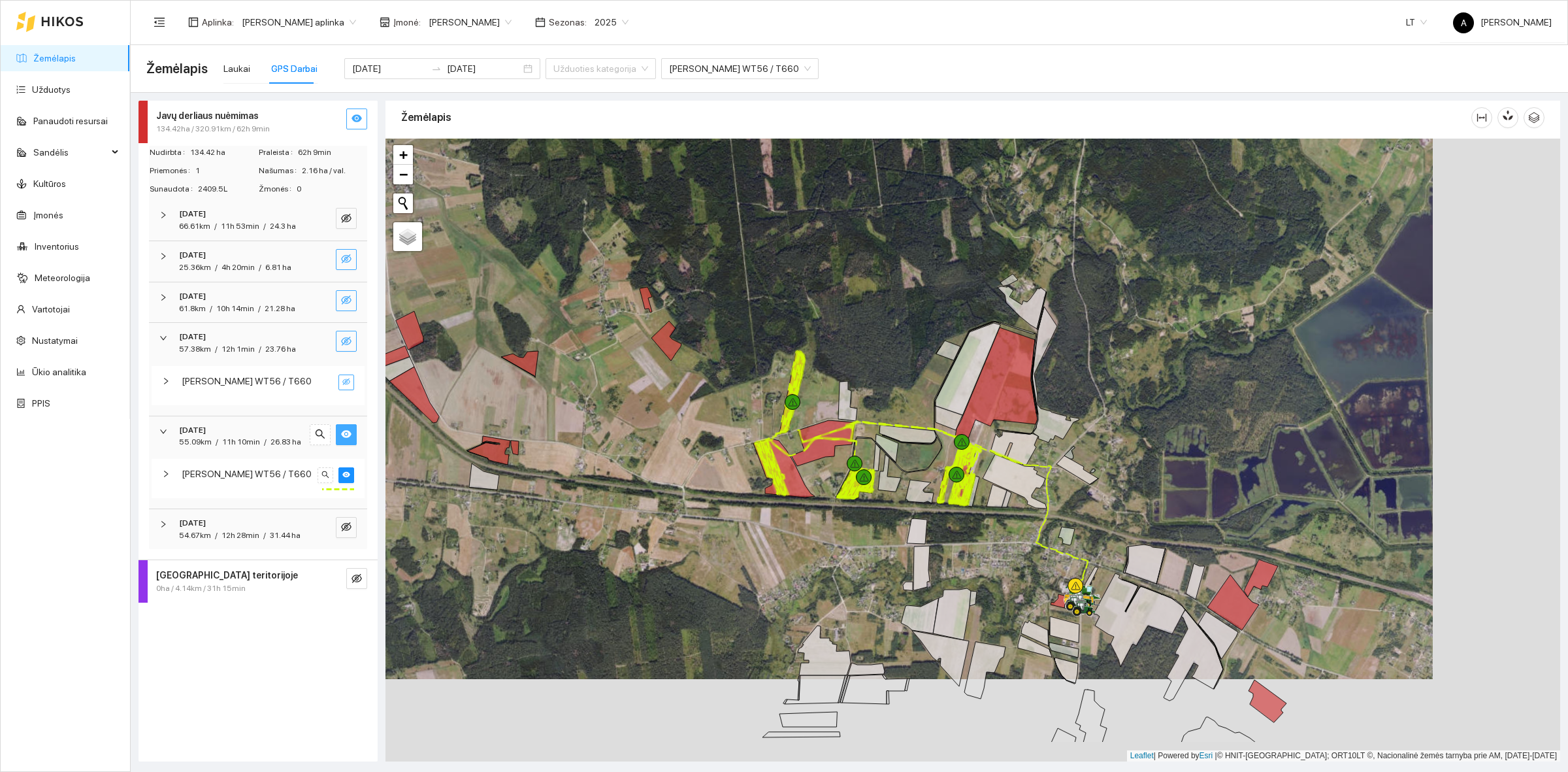
drag, startPoint x: 856, startPoint y: 542, endPoint x: 729, endPoint y: 459, distance: 151.7
click at [729, 459] on div at bounding box center [973, 450] width 1175 height 623
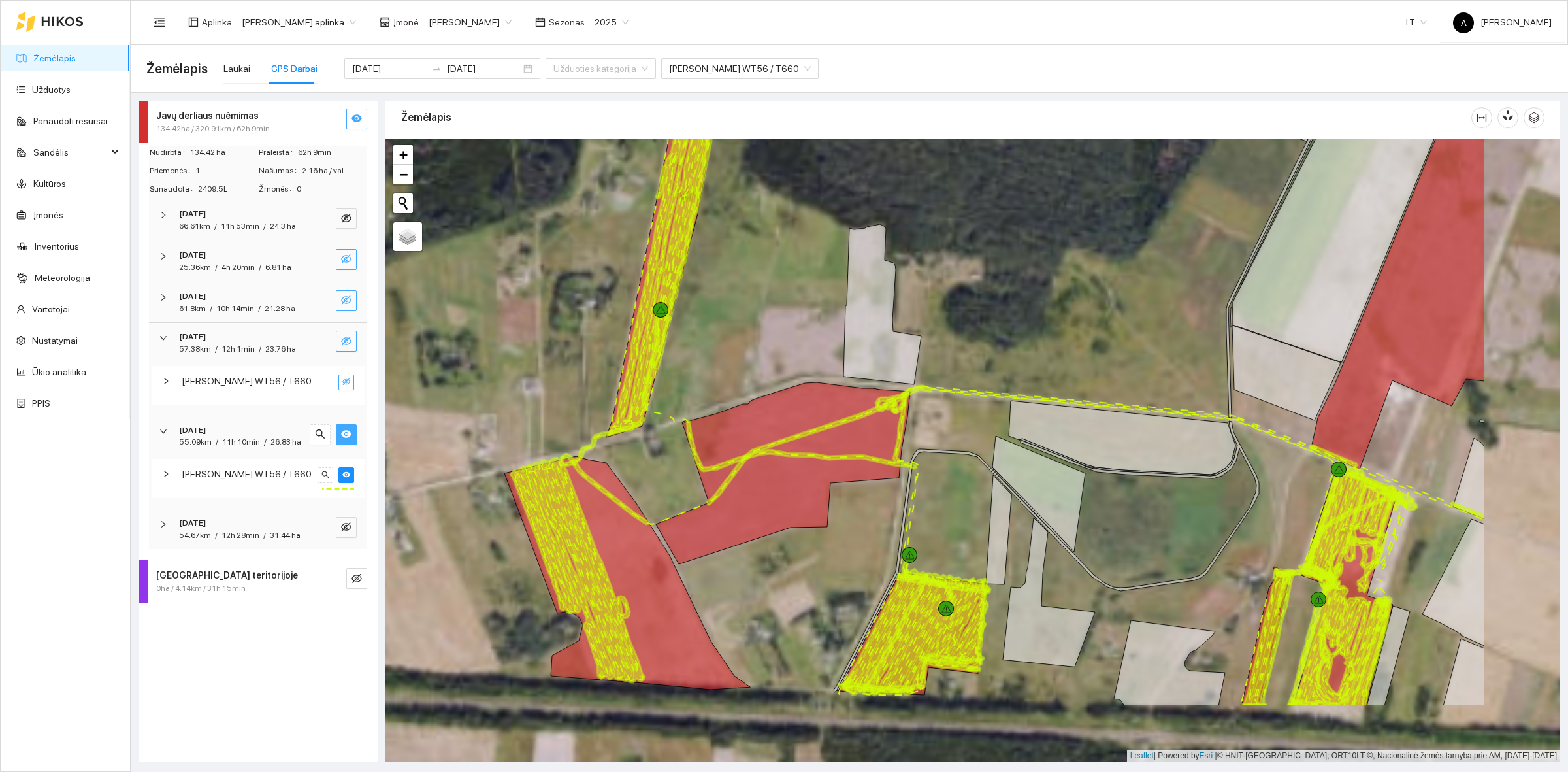
drag, startPoint x: 741, startPoint y: 557, endPoint x: 586, endPoint y: 442, distance: 193.0
click at [586, 442] on div at bounding box center [973, 450] width 1175 height 623
